Goal: Information Seeking & Learning: Learn about a topic

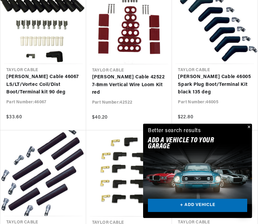
scroll to position [0, 182]
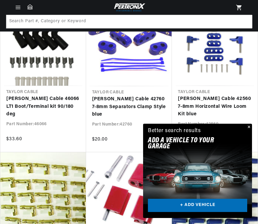
scroll to position [1776, 0]
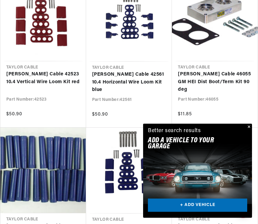
scroll to position [0, 39]
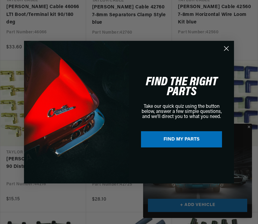
click at [229, 45] on circle "Close dialog" at bounding box center [226, 48] width 10 height 10
